Goal: Task Accomplishment & Management: Use online tool/utility

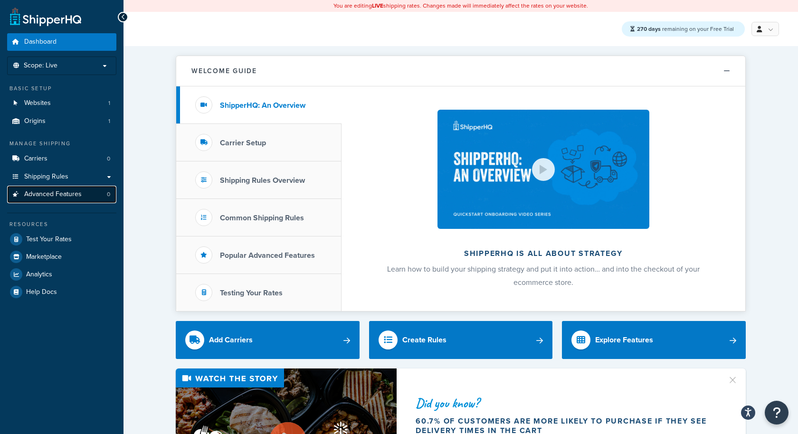
click at [47, 201] on link "Advanced Features 0" at bounding box center [61, 195] width 109 height 18
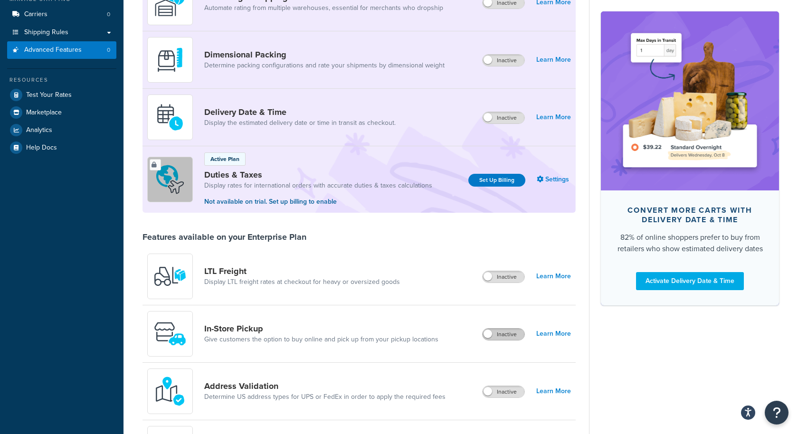
click at [512, 336] on label "Inactive" at bounding box center [503, 334] width 42 height 11
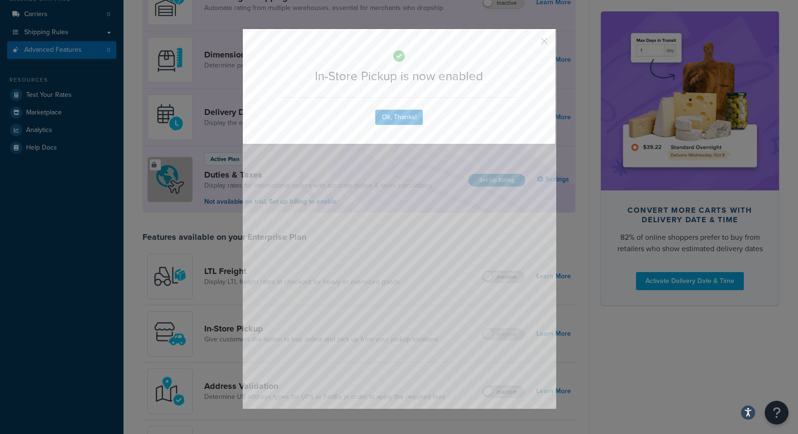
scroll to position [162, 0]
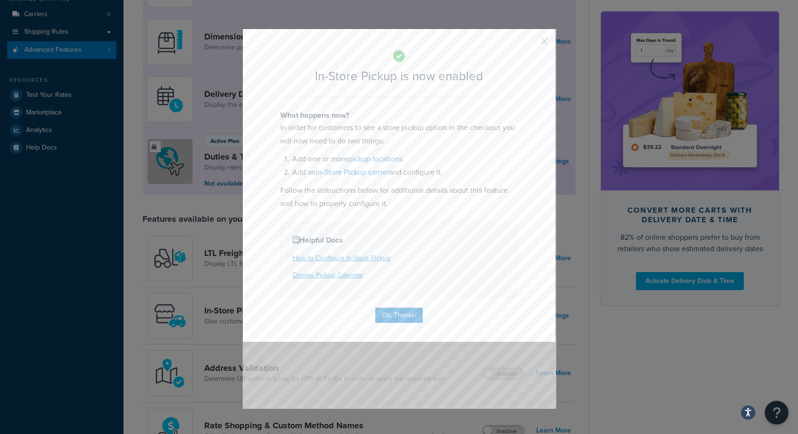
click at [388, 305] on div "In-Store Pickup is now enabled What happens now? In order for customers to see …" at bounding box center [398, 185] width 313 height 314
click at [388, 308] on button "Ok, Thanks!" at bounding box center [398, 315] width 47 height 15
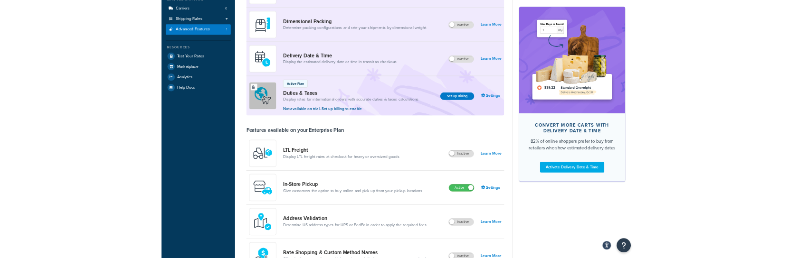
scroll to position [0, 0]
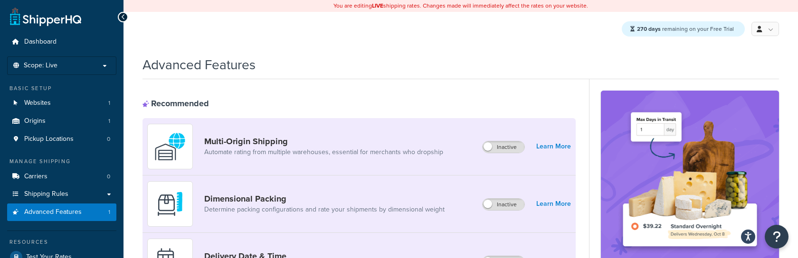
drag, startPoint x: 357, startPoint y: 101, endPoint x: 471, endPoint y: 3, distance: 150.9
click at [73, 179] on link "Carriers 0" at bounding box center [61, 177] width 109 height 18
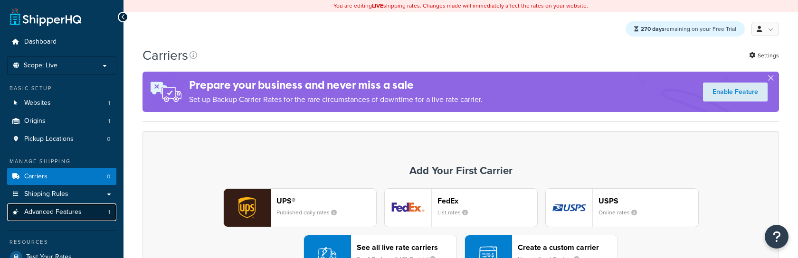
click at [73, 214] on span "Advanced Features" at bounding box center [52, 212] width 57 height 8
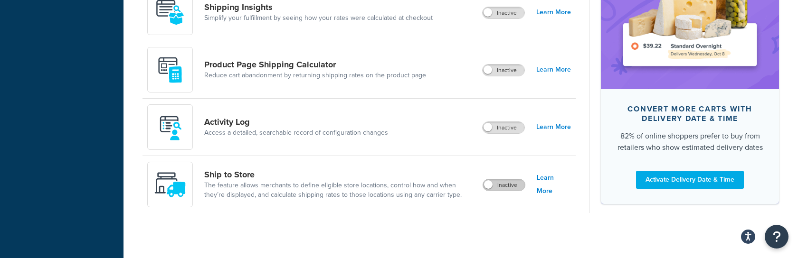
click at [495, 184] on label "Inactive" at bounding box center [504, 184] width 42 height 11
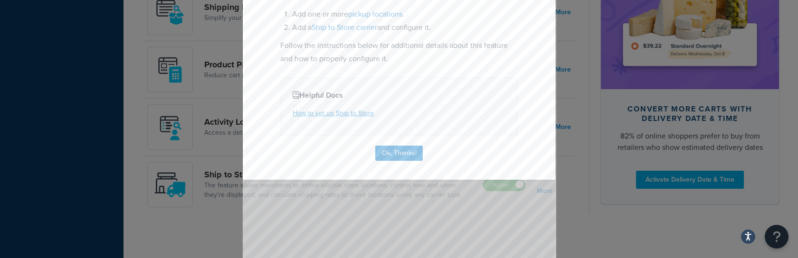
scroll to position [150, 0]
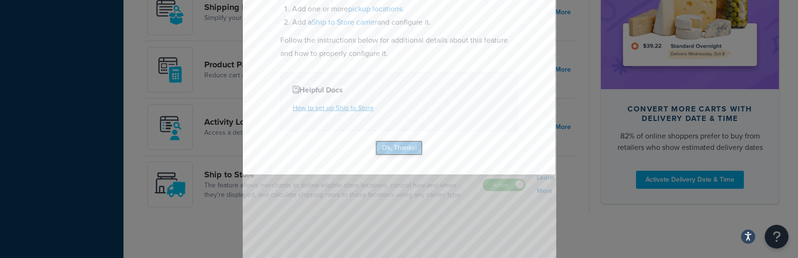
click at [412, 151] on button "Ok, Thanks!" at bounding box center [398, 148] width 47 height 15
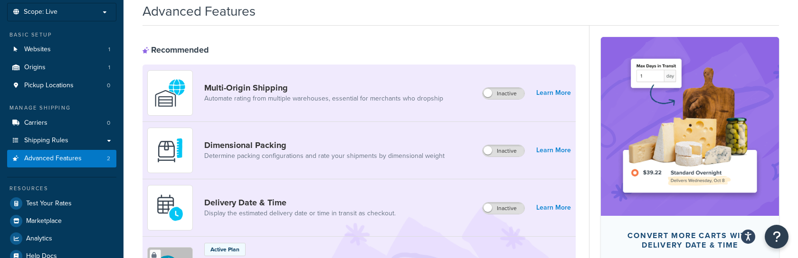
scroll to position [0, 0]
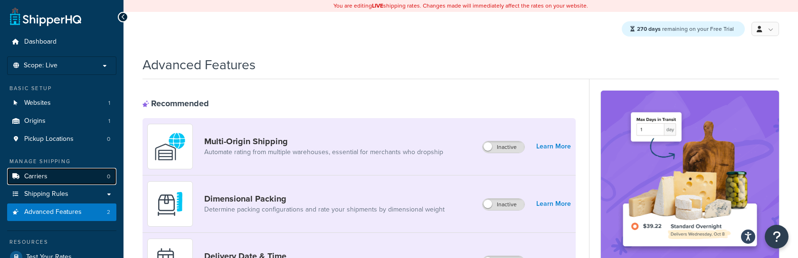
click at [65, 175] on link "Carriers 0" at bounding box center [61, 177] width 109 height 18
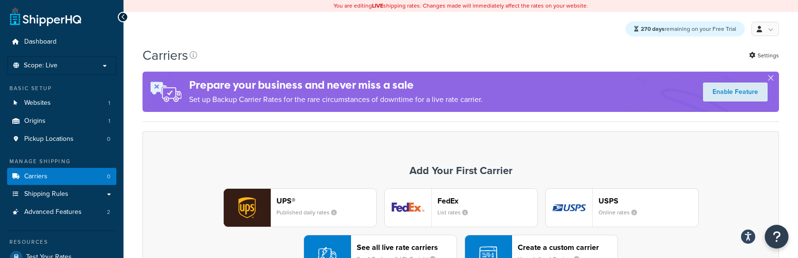
click at [571, 251] on div "Create a custom carrier User-defined Carriers" at bounding box center [568, 254] width 100 height 23
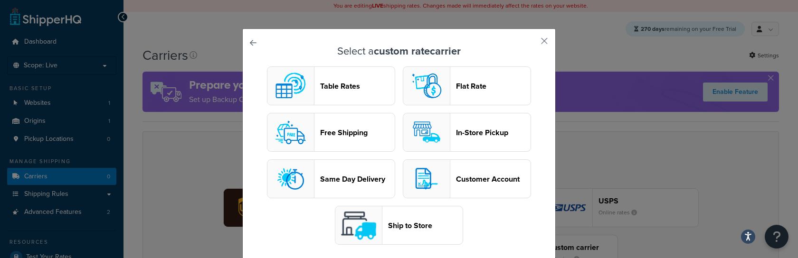
click at [410, 225] on header "Ship to Store" at bounding box center [425, 225] width 75 height 9
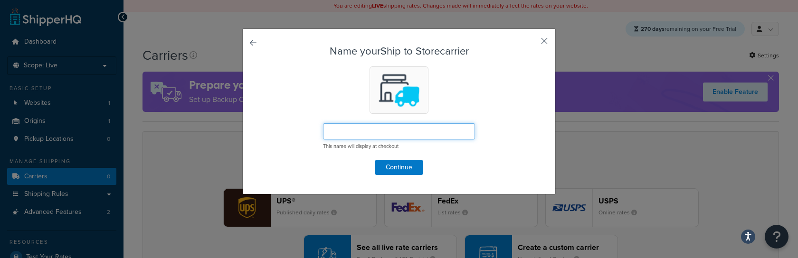
click at [363, 132] on input "text" at bounding box center [399, 131] width 152 height 16
type input "s"
click at [347, 132] on input "Ship To Store" at bounding box center [399, 131] width 152 height 16
type input "Ship to Store"
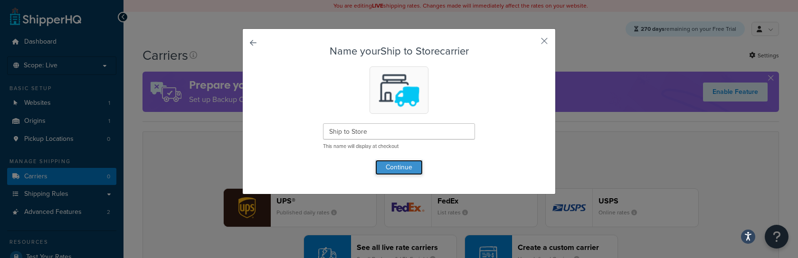
click at [387, 172] on button "Continue" at bounding box center [398, 167] width 47 height 15
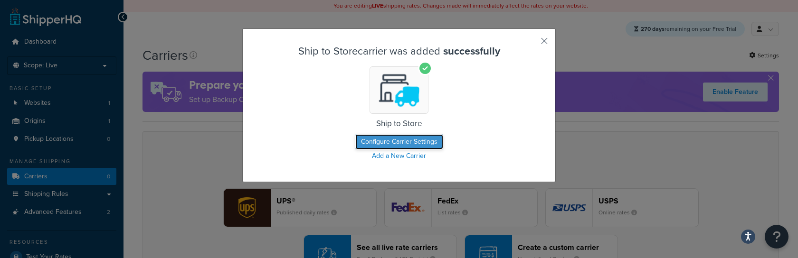
click at [401, 148] on button "Configure Carrier Settings" at bounding box center [399, 141] width 88 height 15
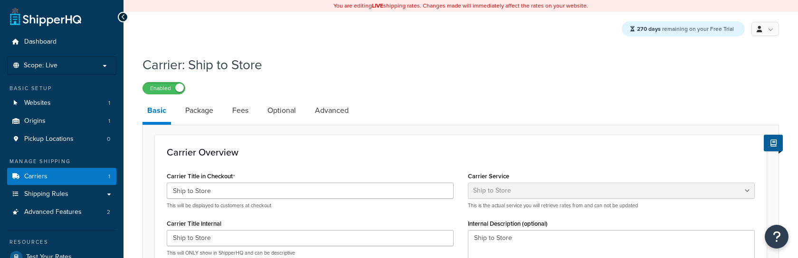
select select "shipToStore"
click at [77, 177] on link "Carriers 1" at bounding box center [61, 177] width 109 height 18
